Goal: Task Accomplishment & Management: Complete application form

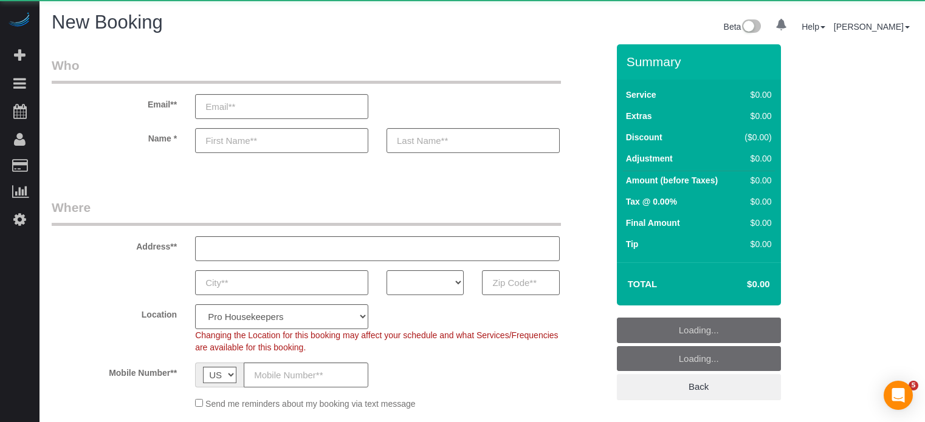
select select "4"
select select "number:9"
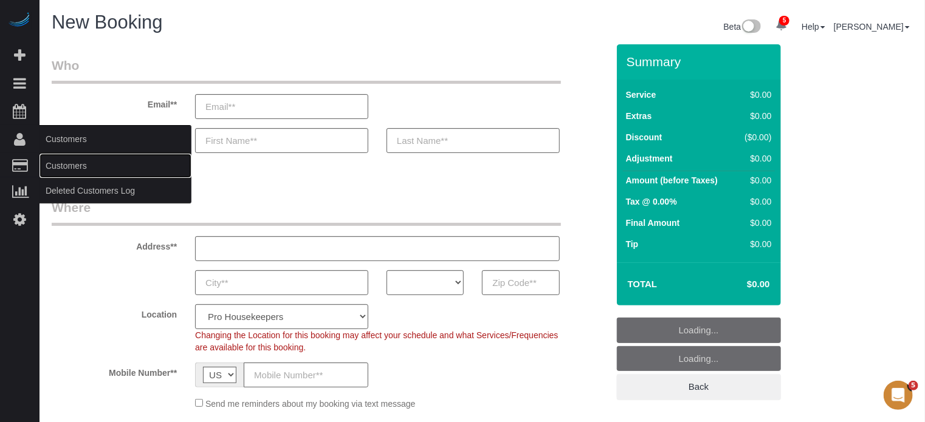
click at [71, 172] on link "Customers" at bounding box center [116, 166] width 152 height 24
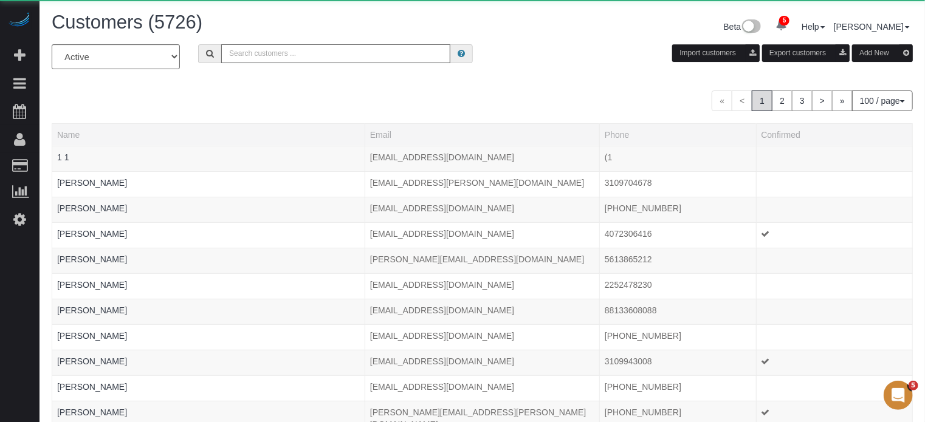
click at [284, 59] on input "text" at bounding box center [335, 53] width 229 height 19
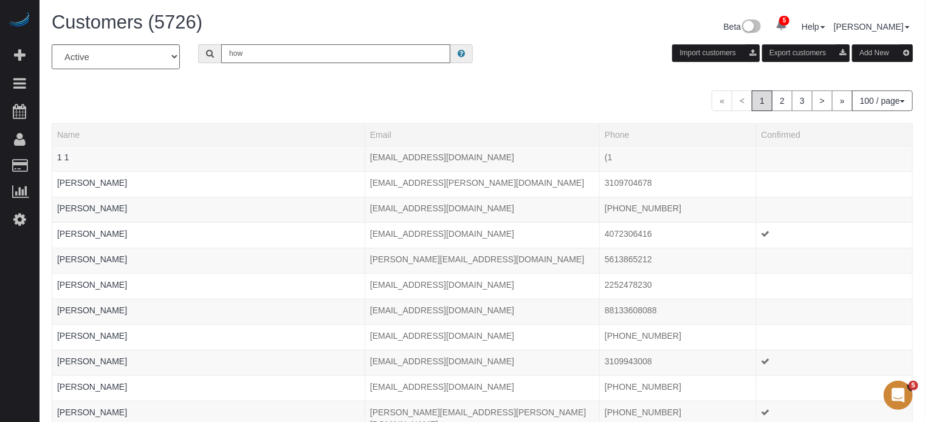
type input "[PERSON_NAME]"
click at [301, 57] on input "[PERSON_NAME]" at bounding box center [335, 53] width 229 height 19
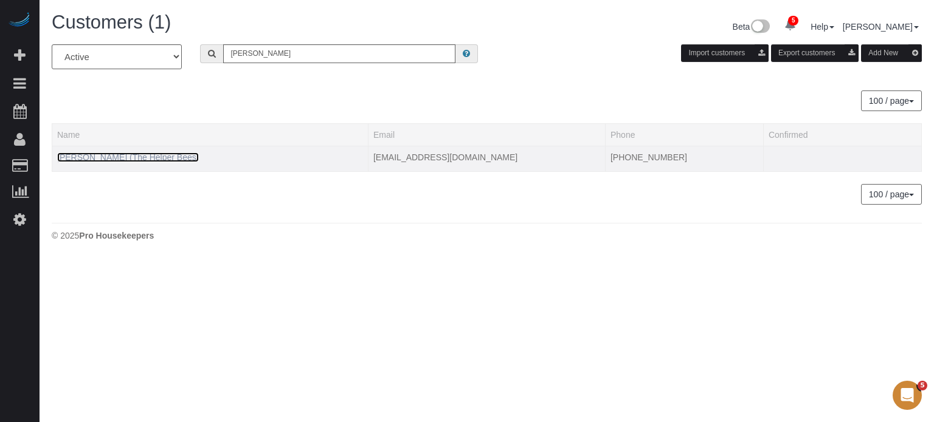
click at [143, 159] on link "[PERSON_NAME] (The Helper Bees)" at bounding box center [128, 158] width 142 height 10
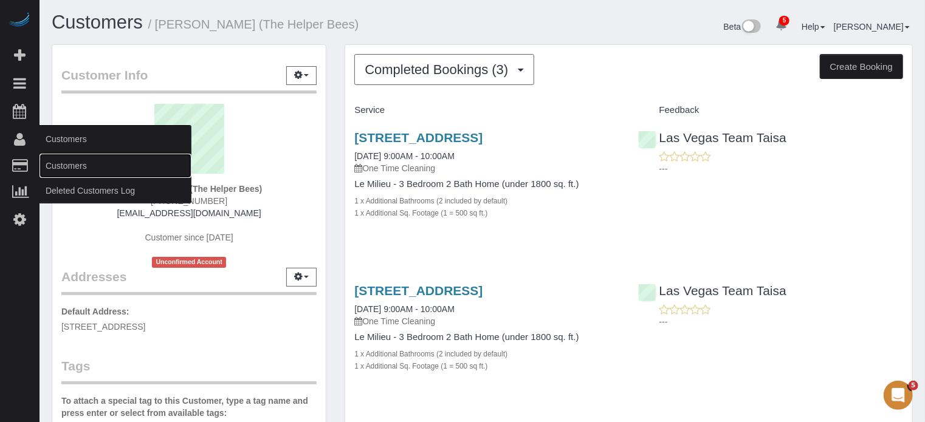
click at [66, 167] on link "Customers" at bounding box center [116, 166] width 152 height 24
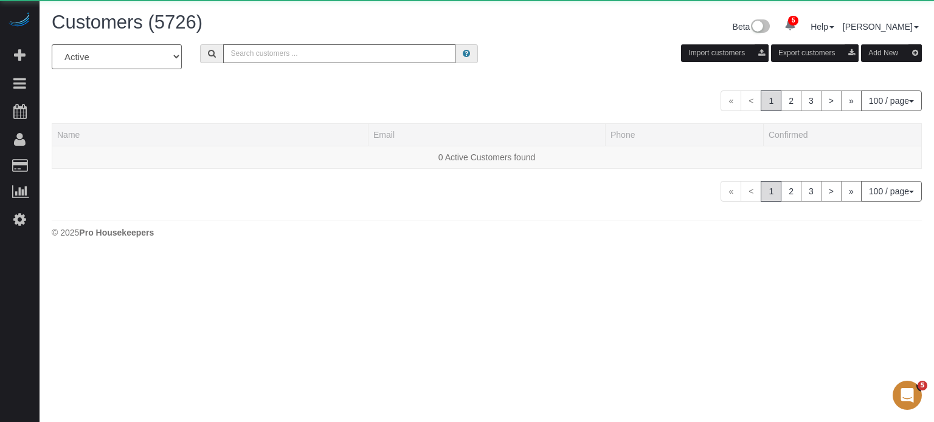
click at [309, 60] on input "text" at bounding box center [339, 53] width 232 height 19
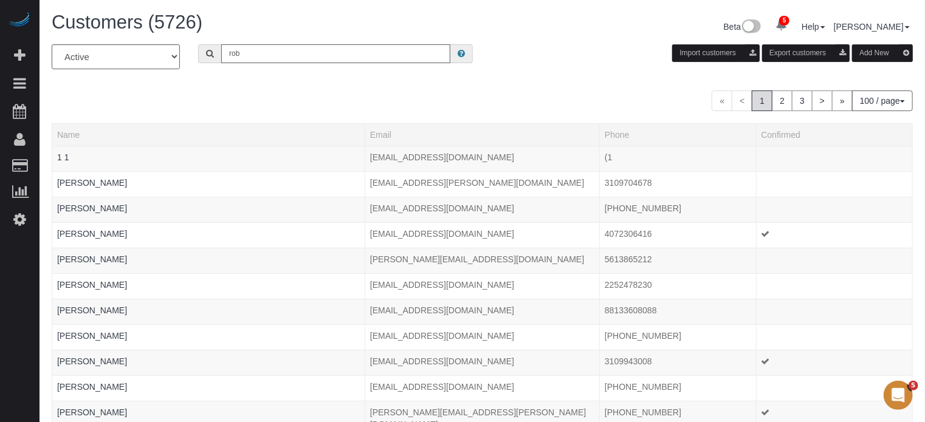
type input "[PERSON_NAME]"
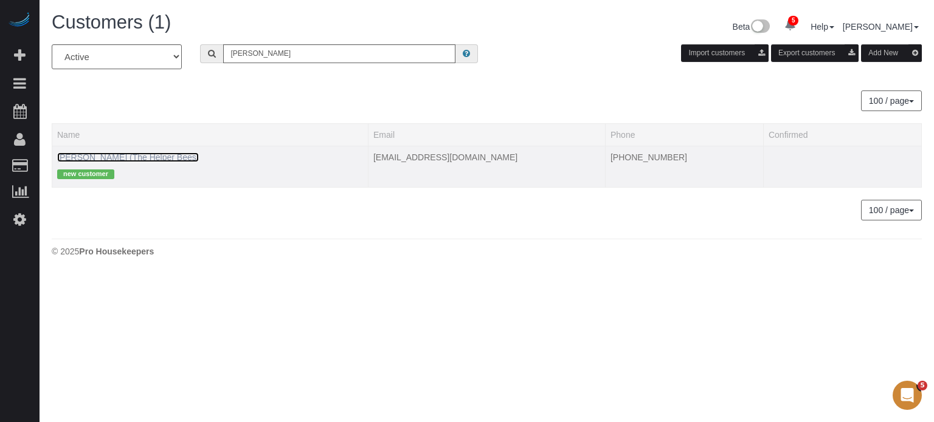
click at [109, 157] on link "[PERSON_NAME] (The Helper Bees)" at bounding box center [128, 158] width 142 height 10
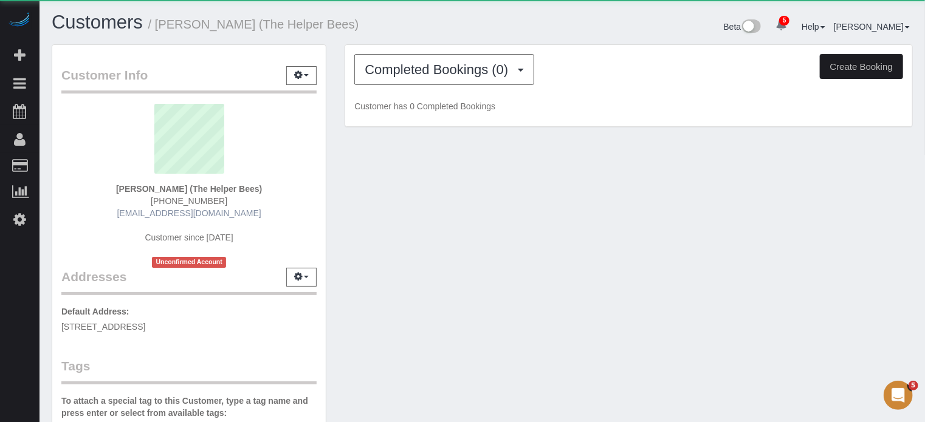
scroll to position [122, 0]
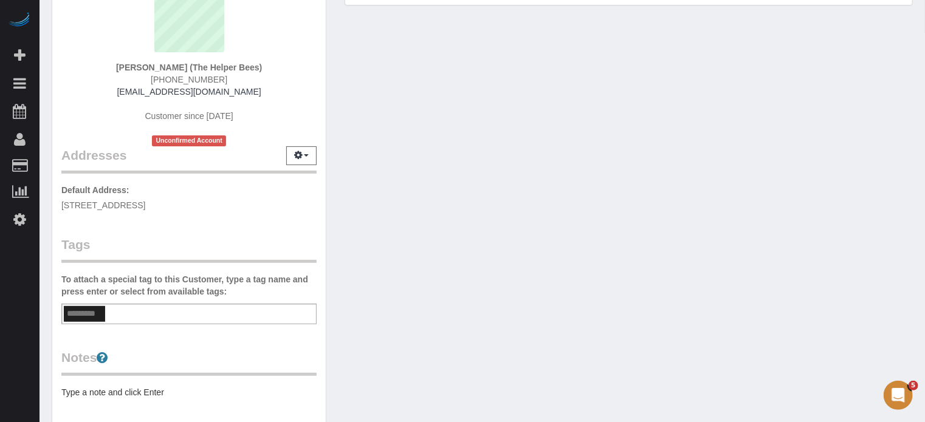
click at [399, 205] on div "Customer Info Edit Contact Info Send Message Email Preferences Special Sales Ta…" at bounding box center [482, 223] width 879 height 600
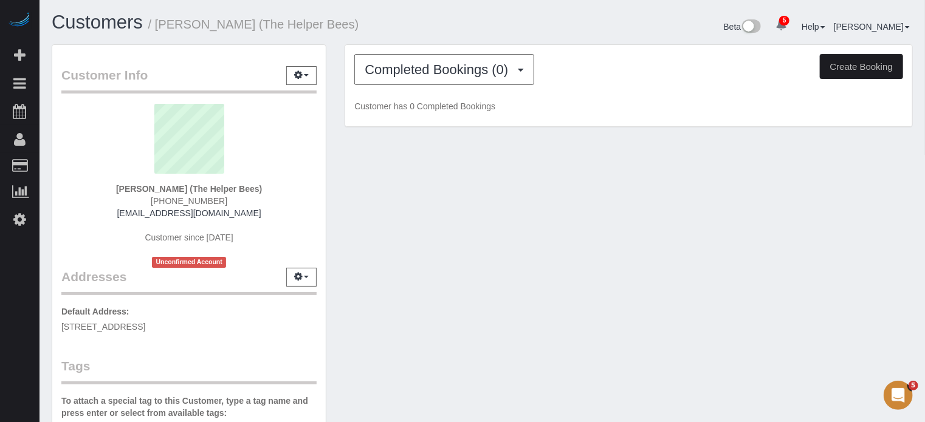
click at [377, 260] on div "Customer Info Edit Contact Info Send Message Email Preferences Special Sales Ta…" at bounding box center [482, 344] width 879 height 600
click at [333, 65] on div "Customer Info Edit Contact Info Send Message Email Preferences Special Sales Ta…" at bounding box center [189, 344] width 293 height 600
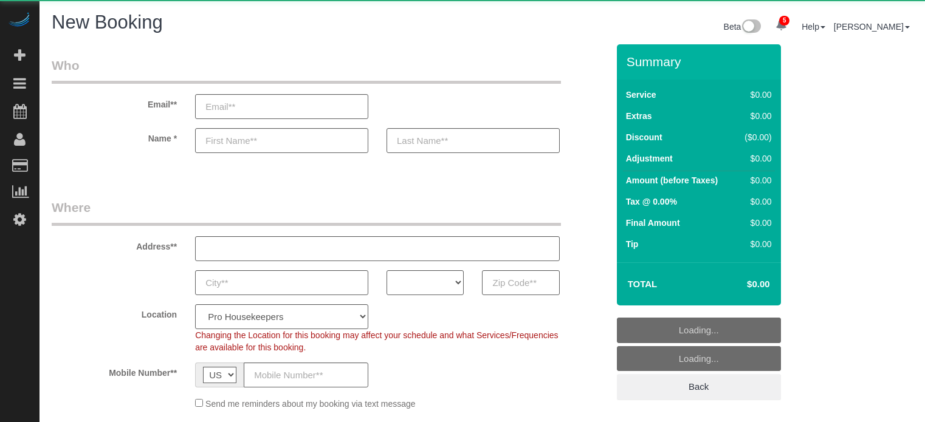
select select "4"
select select "number:9"
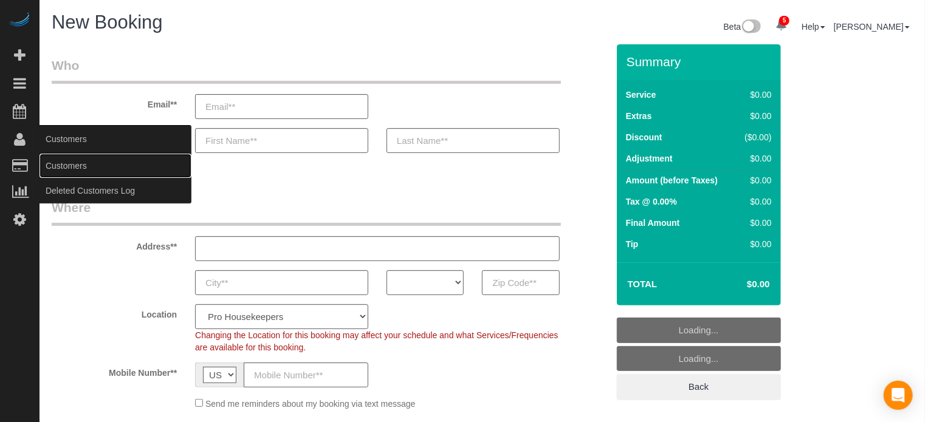
click at [61, 165] on link "Customers" at bounding box center [116, 166] width 152 height 24
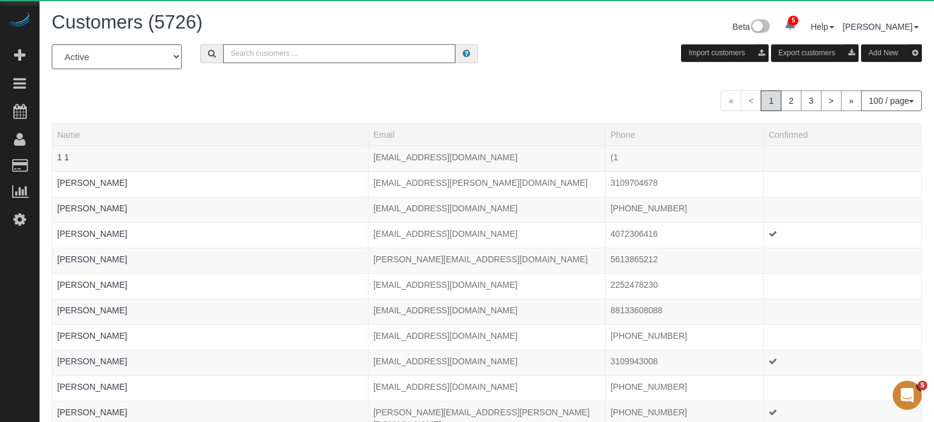
click at [311, 52] on input "text" at bounding box center [339, 53] width 232 height 19
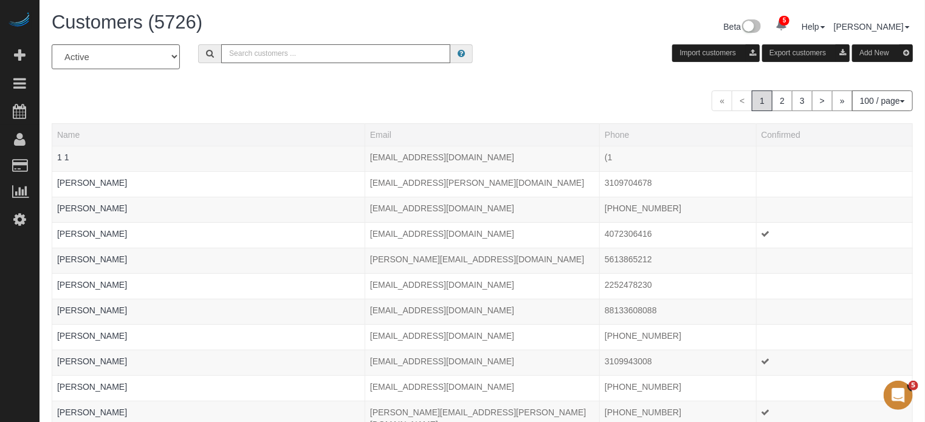
type input "[PERSON_NAME]"
click at [294, 47] on input "[PERSON_NAME]" at bounding box center [335, 53] width 229 height 19
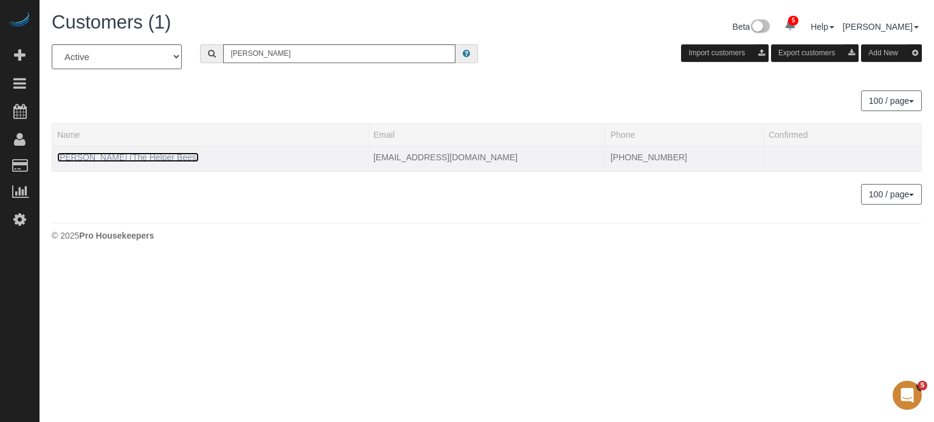
click at [94, 154] on link "[PERSON_NAME] (The Helper Bees)" at bounding box center [128, 158] width 142 height 10
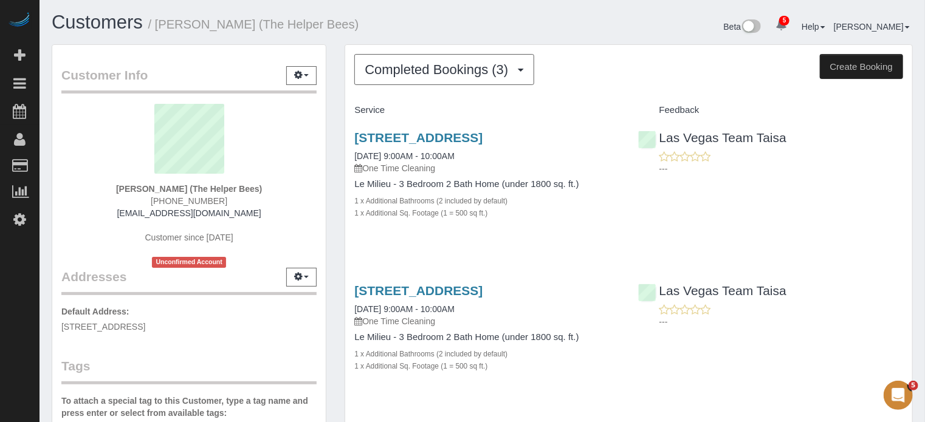
drag, startPoint x: 348, startPoint y: 138, endPoint x: 596, endPoint y: 140, distance: 248.0
click at [596, 140] on div "11017 Bandol Pl, Las Vegas, NV 89141 09/11/2025 9:00AM - 10:00AM One Time Clean…" at bounding box center [486, 181] width 283 height 123
copy link "[STREET_ADDRESS]"
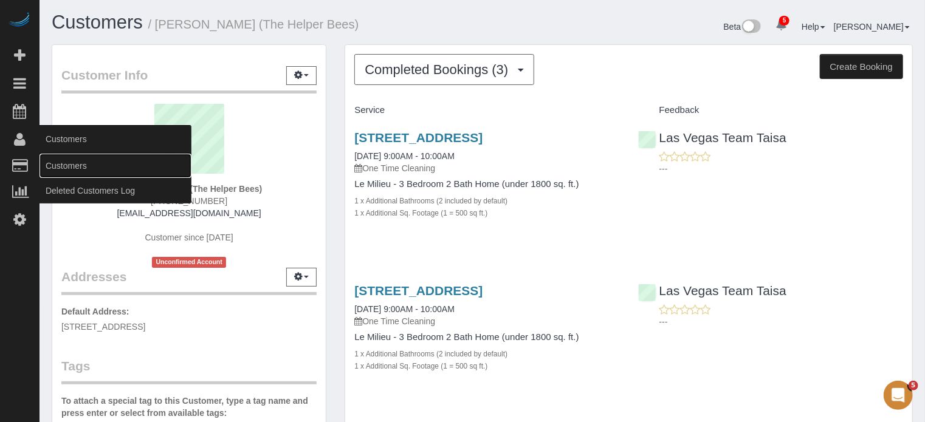
click at [61, 160] on link "Customers" at bounding box center [116, 166] width 152 height 24
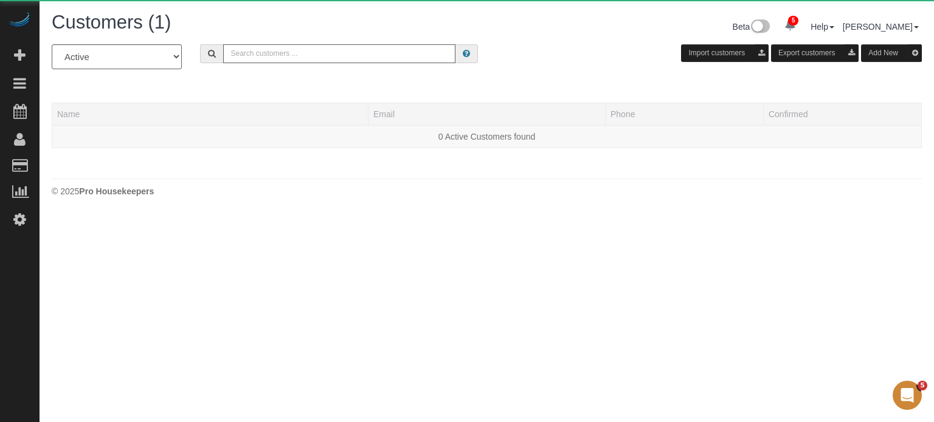
click at [300, 53] on input "text" at bounding box center [339, 53] width 232 height 19
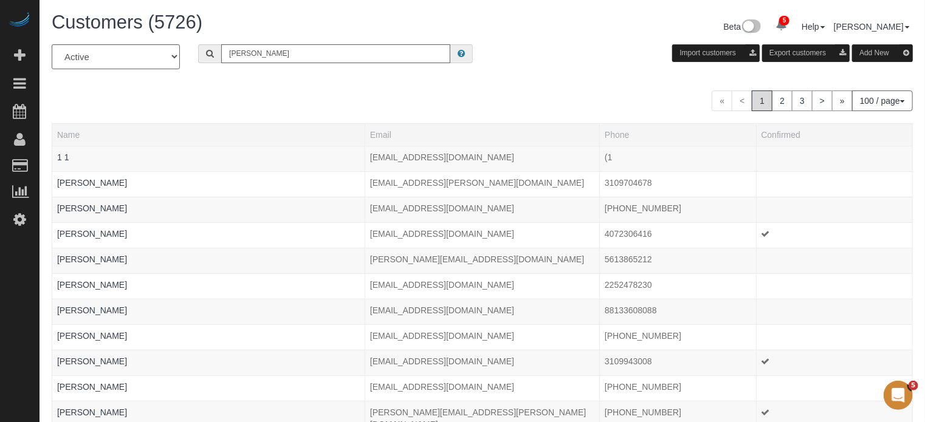
type input "[PERSON_NAME]"
click at [304, 53] on input "[PERSON_NAME]" at bounding box center [335, 53] width 229 height 19
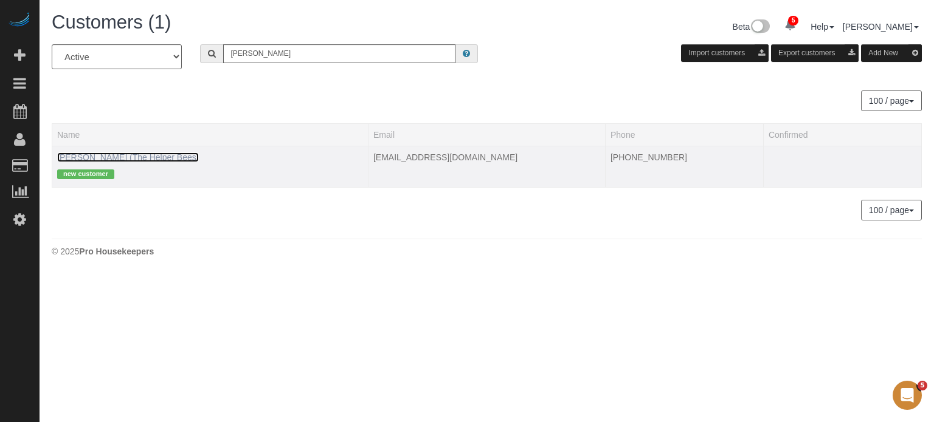
click at [156, 159] on link "[PERSON_NAME] (The Helper Bees)" at bounding box center [128, 158] width 142 height 10
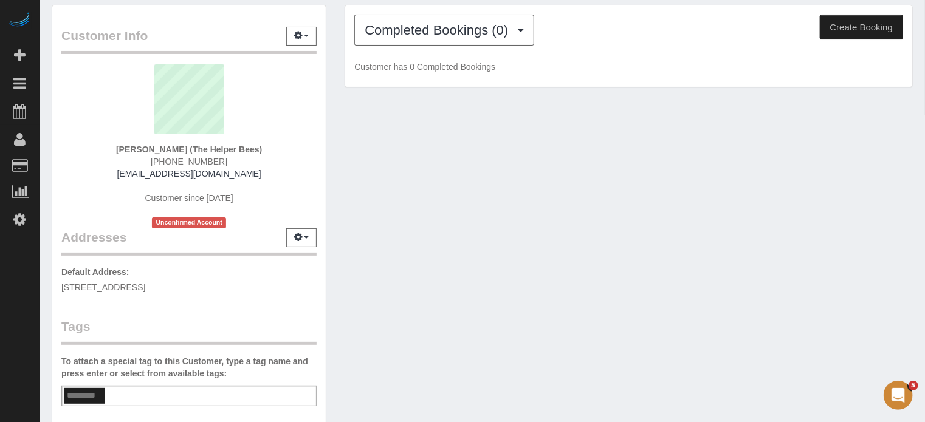
scroll to position [61, 0]
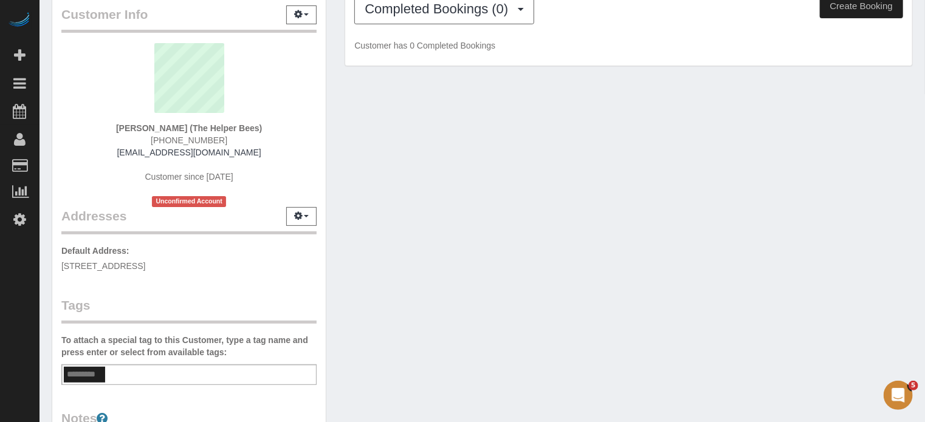
drag, startPoint x: 223, startPoint y: 265, endPoint x: 62, endPoint y: 267, distance: 161.1
click at [62, 267] on p "Default Address: 2641 HIGHVALE DR, Las Vegas, NV 89134" at bounding box center [188, 258] width 255 height 27
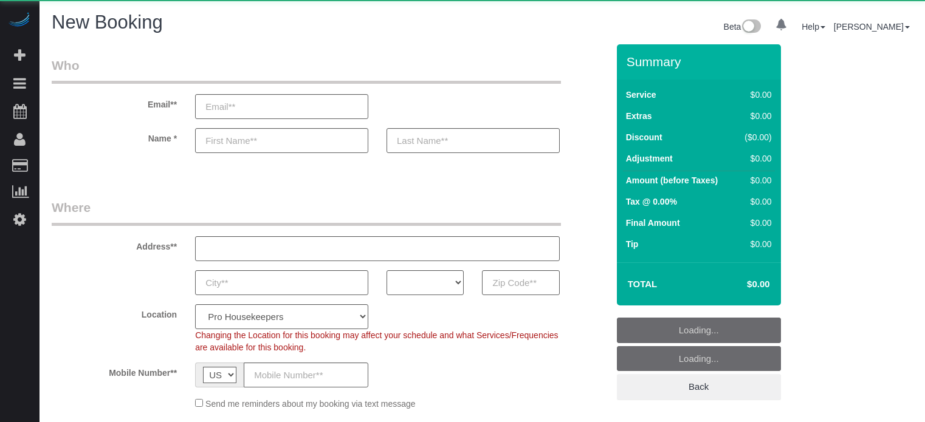
select select "4"
select select "number:9"
select select "object:1270"
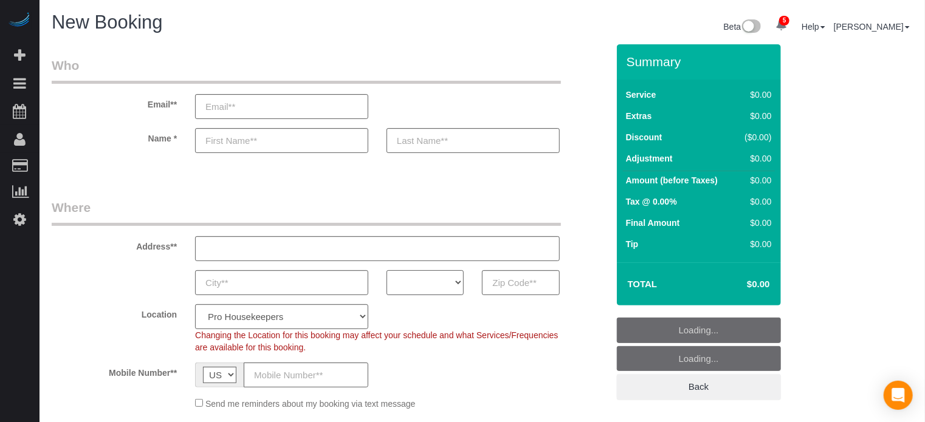
click at [413, 277] on select "AK AL AR AZ CA CO CT DC DE FL GA HI IA ID IL IN KS KY LA MA MD ME MI MN MO MS M…" at bounding box center [425, 282] width 77 height 25
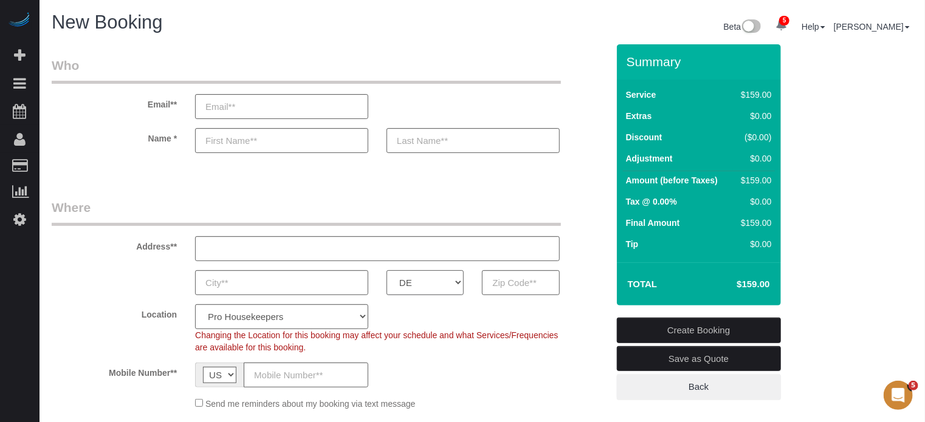
click at [387, 270] on select "AK AL AR AZ CA CO CT DC DE FL GA HI IA ID IL IN KS KY LA MA MD ME MI MN MO MS M…" at bounding box center [425, 282] width 77 height 25
click at [425, 274] on select "AK AL AR AZ CA CO CT DC DE FL GA HI IA ID IL IN KS KY LA MA MD ME MI MN MO MS M…" at bounding box center [425, 282] width 77 height 25
select select "FL"
click at [387, 270] on select "AK AL AR AZ CA CO CT DC DE FL GA HI IA ID IL IN KS KY LA MA MD ME MI MN MO MS M…" at bounding box center [425, 282] width 77 height 25
click at [315, 313] on select "Pro Housekeepers Atlanta Austin Boston Chicago Cincinnati Clearwater Denver Ft …" at bounding box center [281, 317] width 173 height 25
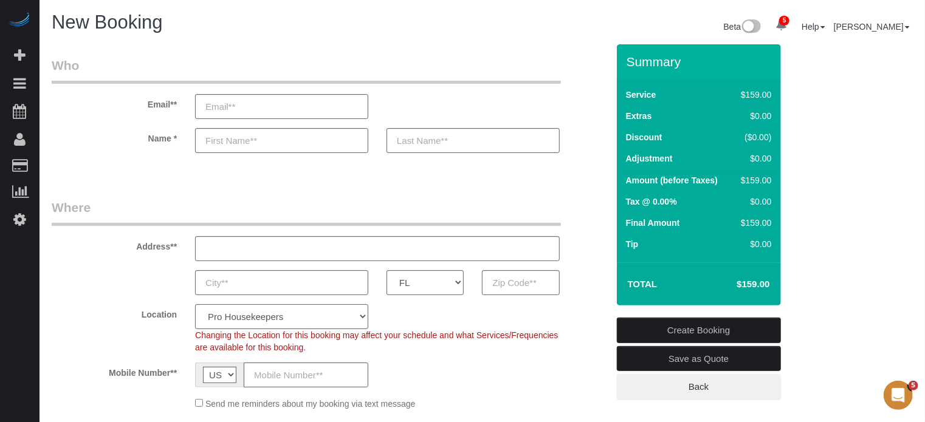
select select "26"
click at [195, 305] on select "Pro Housekeepers Atlanta Austin Boston Chicago Cincinnati Clearwater Denver Ft …" at bounding box center [281, 317] width 173 height 25
select select "object:1279"
click at [239, 327] on select "Pro Housekeepers Atlanta Austin Boston Chicago Cincinnati Clearwater Denver Ft …" at bounding box center [281, 317] width 173 height 25
select select "24"
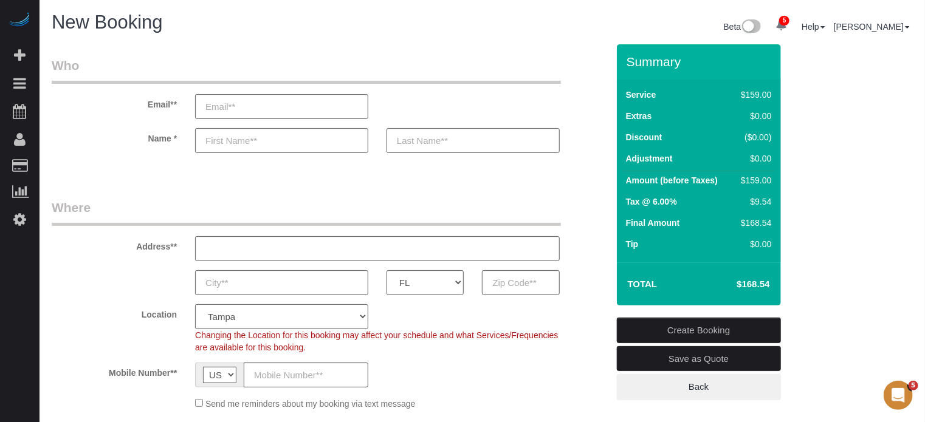
click at [195, 305] on select "Pro Housekeepers Atlanta Austin Boston Chicago Cincinnati Clearwater Denver Ft …" at bounding box center [281, 317] width 173 height 25
select select "object:1296"
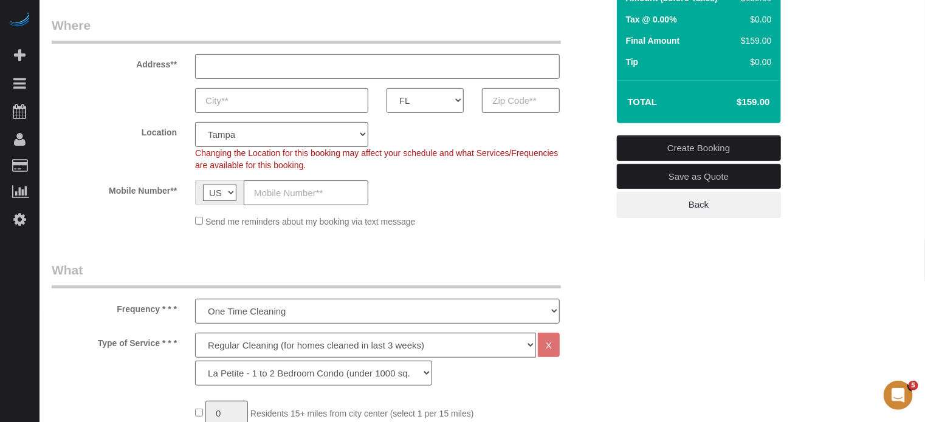
scroll to position [365, 0]
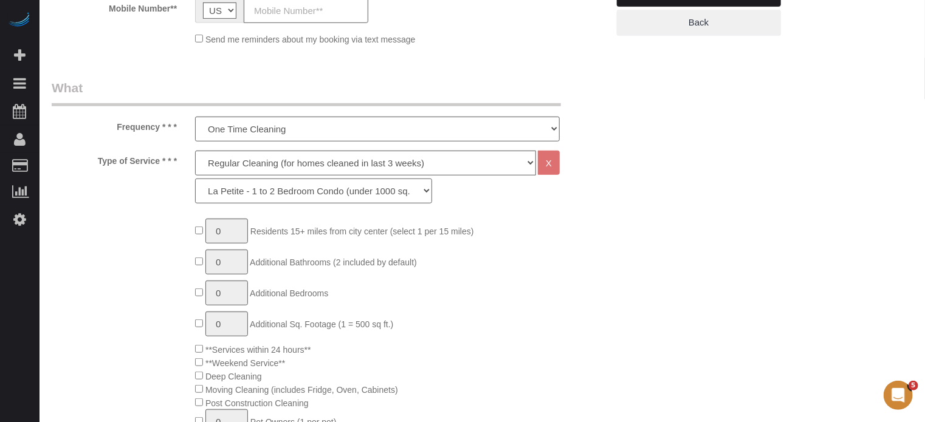
click at [342, 193] on select "La Petite - 1 to 2 Bedroom Condo (under 1000 sq. ft.) La Petite II - 2 Bedroom …" at bounding box center [313, 191] width 237 height 25
select select "89"
click at [195, 179] on select "La Petite - 1 to 2 Bedroom Condo (under 1000 sq. ft.) La Petite II - 2 Bedroom …" at bounding box center [313, 191] width 237 height 25
type input "1"
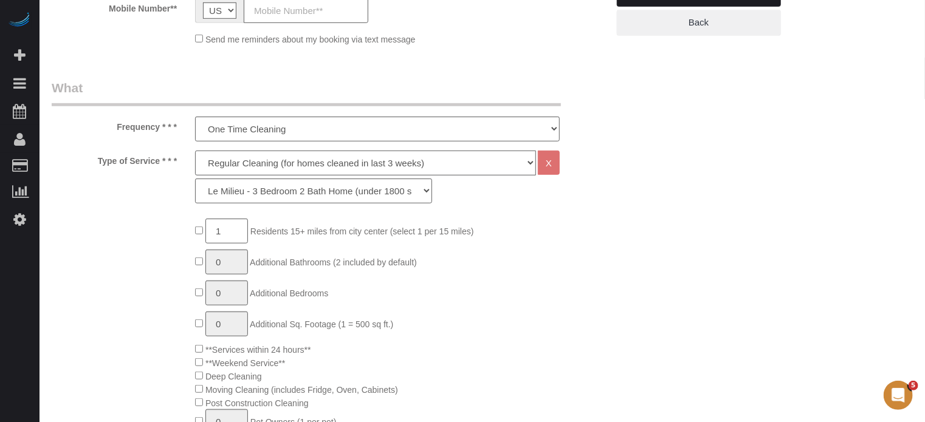
click at [242, 165] on select "Deep Cleaning (for homes that have not been cleaned in 3+ weeks) Spruce Regular…" at bounding box center [365, 163] width 341 height 25
select select "6"
click at [195, 151] on select "Deep Cleaning (for homes that have not been cleaned in 3+ weeks) Spruce Regular…" at bounding box center [365, 163] width 341 height 25
click at [250, 199] on select "La Petite - 1 to 2 Bedroom Condo (under 1000 sq. ft.) La Petite II - 2 Bedroom …" at bounding box center [313, 191] width 237 height 25
select select "162"
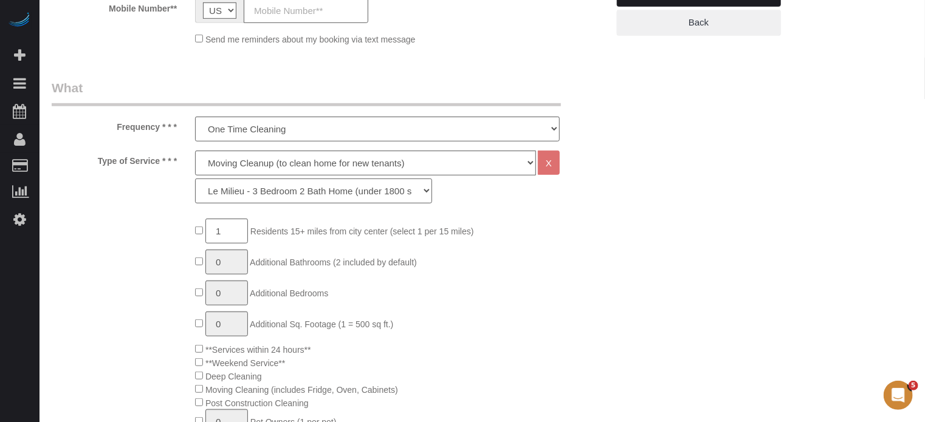
click at [195, 179] on select "La Petite - 1 to 2 Bedroom Condo (under 1000 sq. ft.) La Petite II - 2 Bedroom …" at bounding box center [313, 191] width 237 height 25
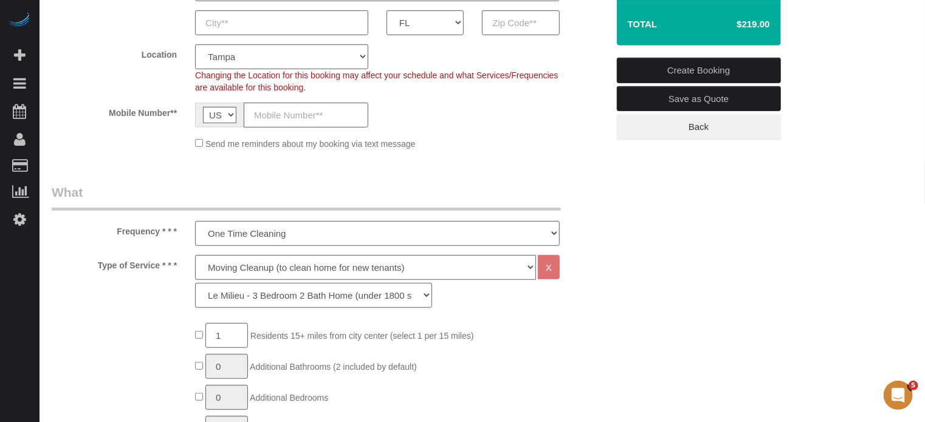
scroll to position [182, 0]
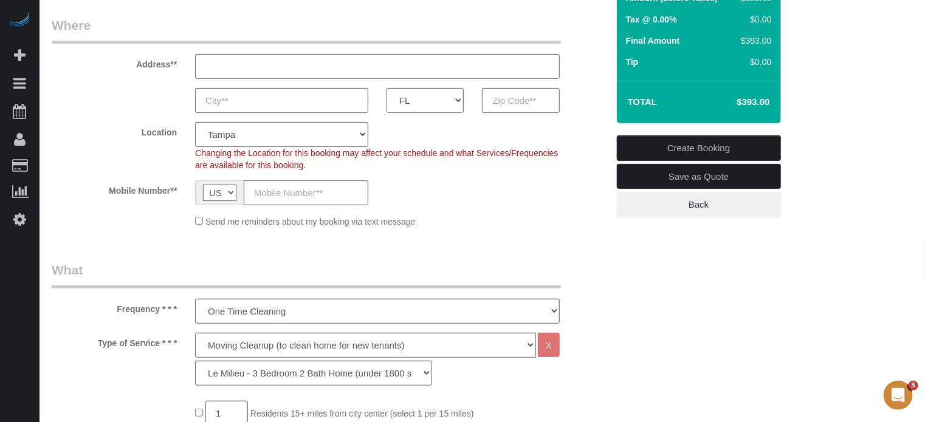
click at [749, 102] on h4 "$393.00" at bounding box center [734, 102] width 69 height 10
copy div "$393.00 Create Booking Save as Quote Back"
